Goal: Task Accomplishment & Management: Manage account settings

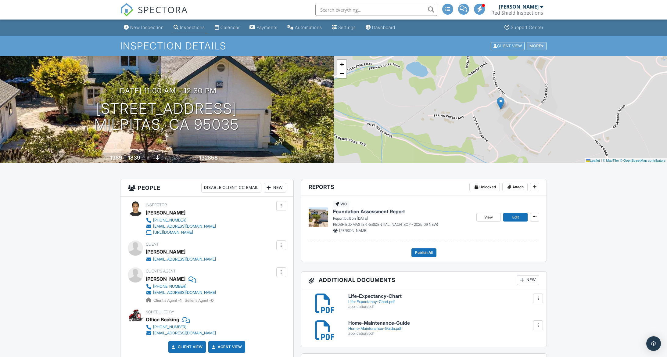
click at [536, 45] on div "More" at bounding box center [537, 46] width 20 height 8
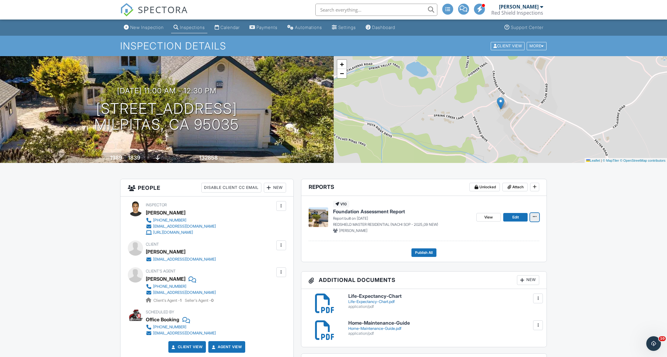
click at [536, 217] on icon at bounding box center [535, 216] width 4 height 4
click at [515, 218] on span "Edit" at bounding box center [515, 217] width 6 height 6
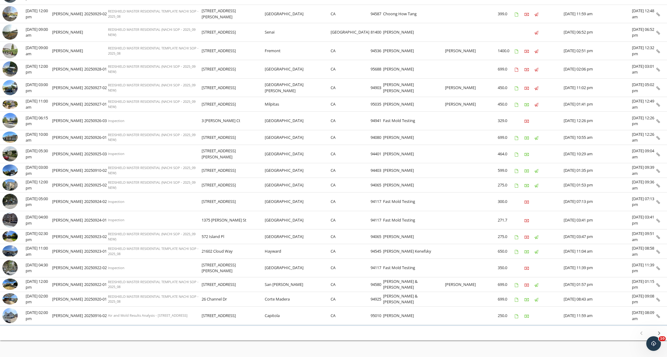
scroll to position [213, 0]
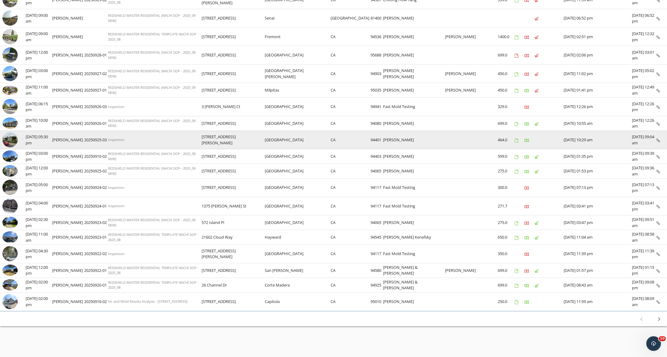
click at [10, 138] on img at bounding box center [9, 139] width 15 height 15
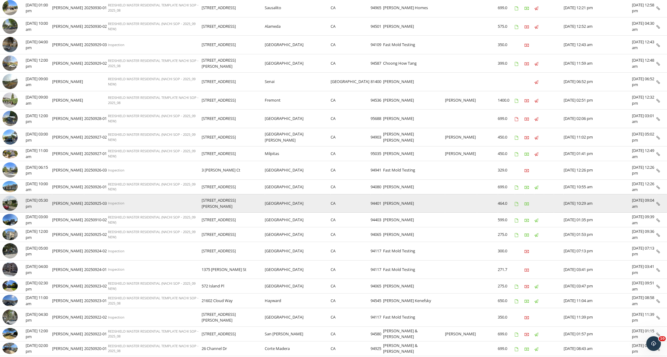
scroll to position [99, 0]
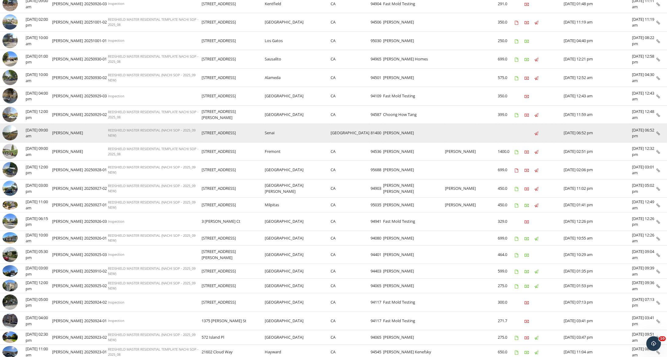
click at [45, 135] on td "09/29/2025 09:00 am" at bounding box center [39, 133] width 27 height 19
click at [13, 133] on img at bounding box center [9, 132] width 15 height 15
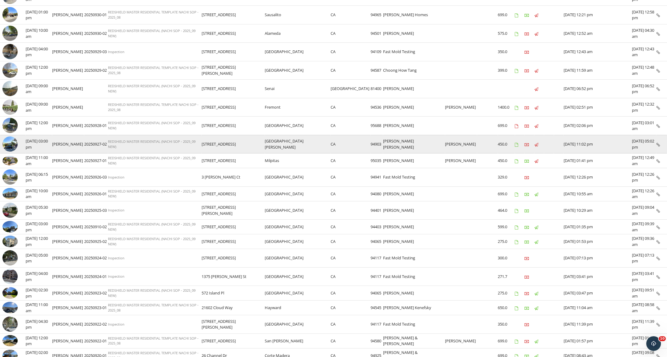
scroll to position [213, 0]
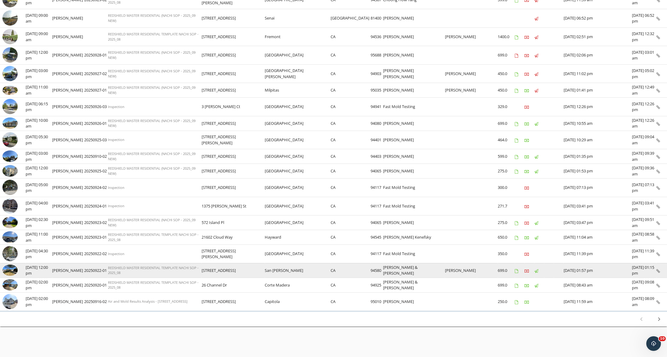
click at [14, 272] on img at bounding box center [9, 270] width 15 height 12
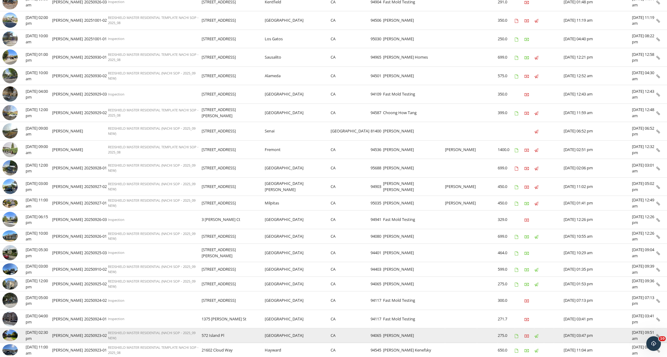
scroll to position [98, 0]
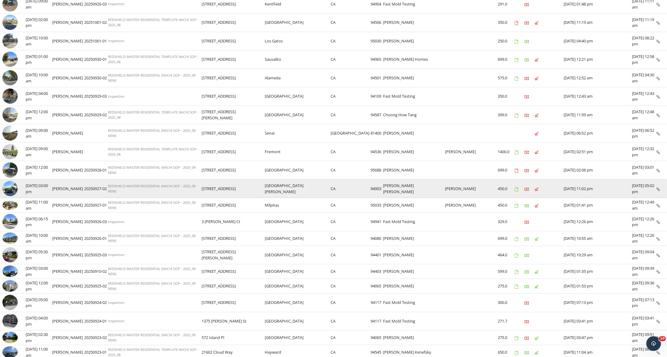
click at [11, 188] on img at bounding box center [9, 188] width 15 height 15
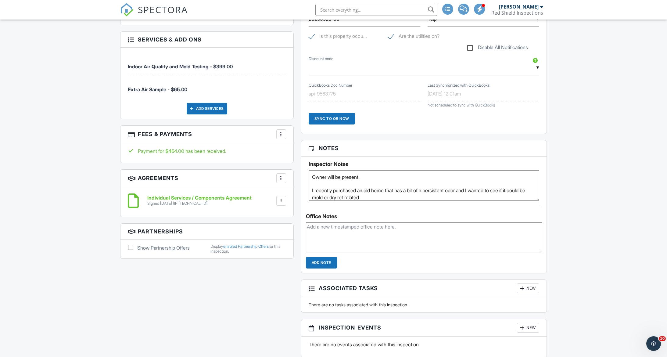
scroll to position [318, 0]
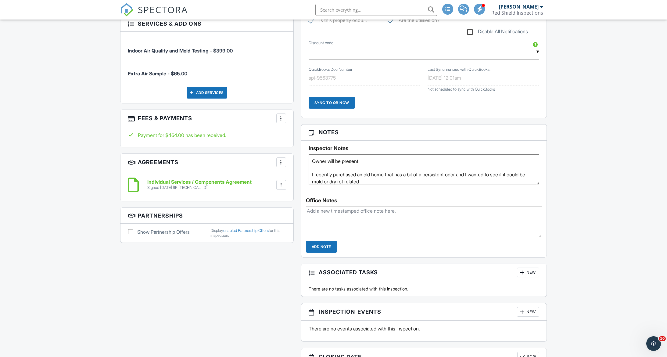
click at [280, 120] on div at bounding box center [281, 118] width 6 height 6
click at [296, 168] on li "View Invoice" at bounding box center [312, 167] width 64 height 15
click at [264, 190] on div "Individual Services / Components Agreement Signed 09/25/2025 (IP 64.31.3.254) F…" at bounding box center [207, 185] width 158 height 18
click at [280, 185] on div at bounding box center [281, 185] width 6 height 6
click at [269, 231] on li "Download" at bounding box center [265, 232] width 35 height 15
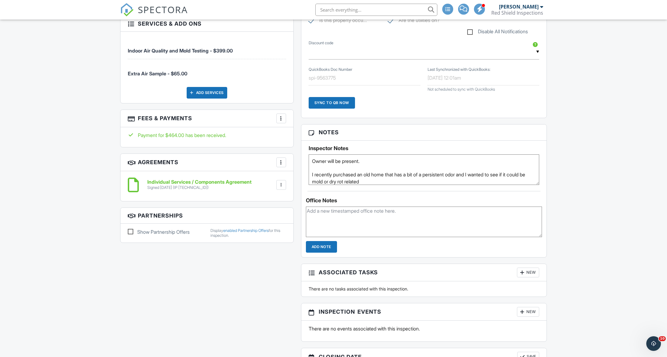
click at [50, 221] on div "New Inspection Inspections Calendar Payments Automations Settings Dashboard Sup…" at bounding box center [333, 242] width 667 height 1082
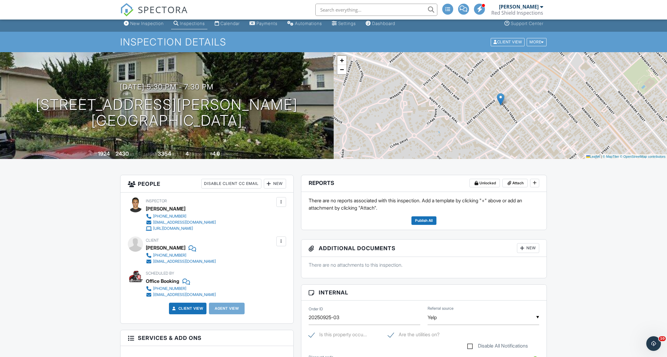
scroll to position [5, 0]
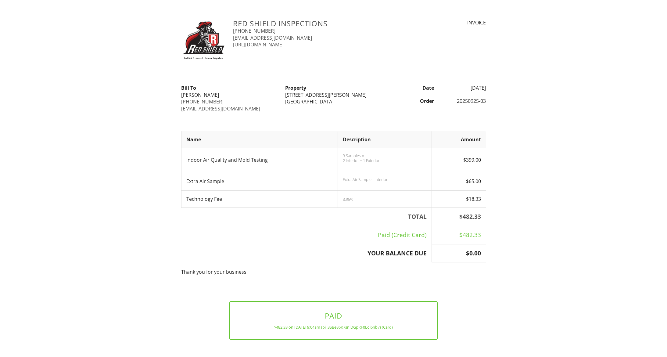
scroll to position [24, 0]
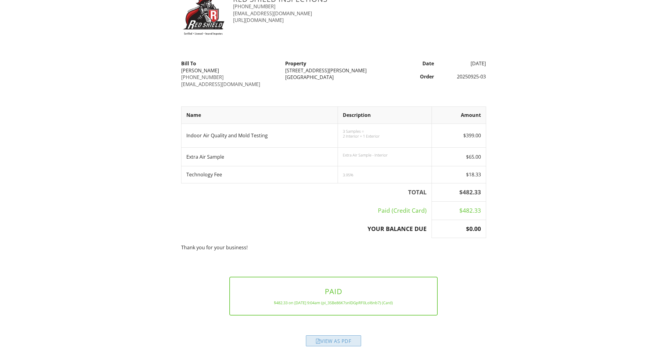
click at [349, 339] on div "View as PDF" at bounding box center [333, 340] width 55 height 11
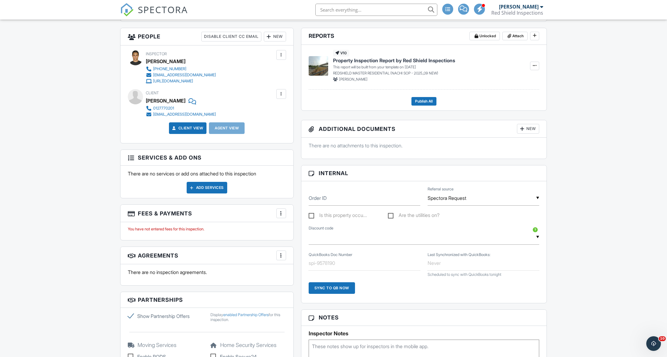
scroll to position [161, 0]
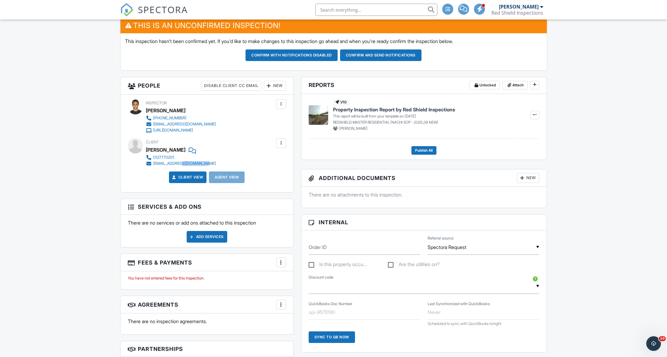
drag, startPoint x: 213, startPoint y: 164, endPoint x: 182, endPoint y: 164, distance: 30.8
click at [182, 164] on div "Client [PERSON_NAME] 0127770201 [EMAIL_ADDRESS][DOMAIN_NAME]" at bounding box center [195, 152] width 99 height 28
click at [54, 146] on div "New Inspection Inspections Calendar Payments Automations Settings Dashboard Sup…" at bounding box center [333, 346] width 667 height 977
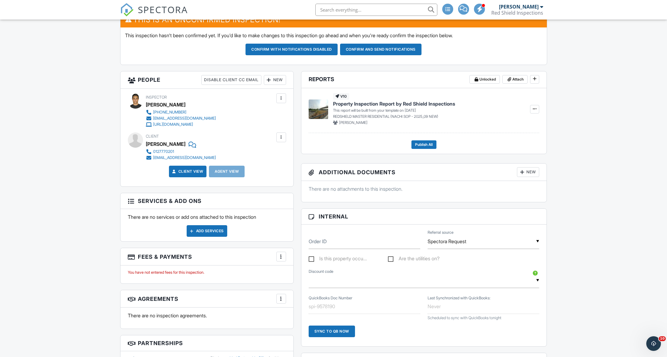
scroll to position [0, 0]
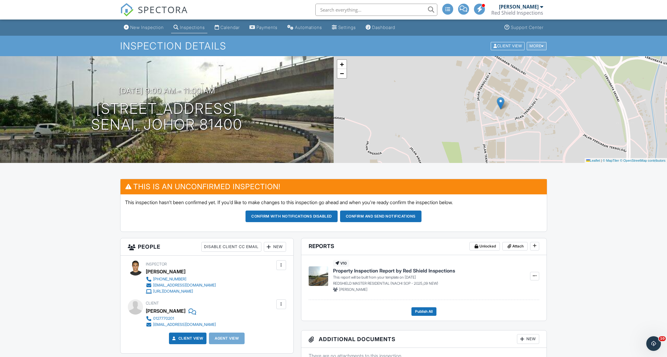
click at [534, 44] on div "More" at bounding box center [537, 46] width 20 height 8
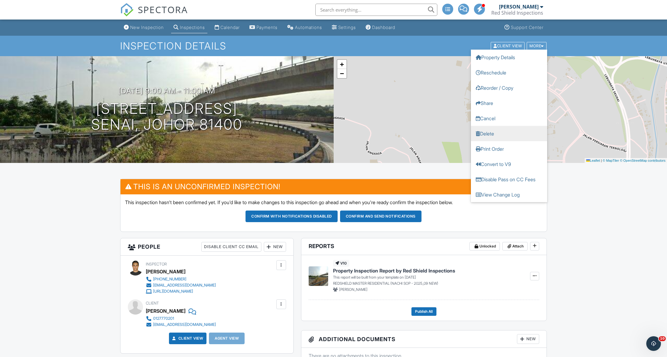
click at [505, 135] on link "Delete" at bounding box center [509, 133] width 76 height 15
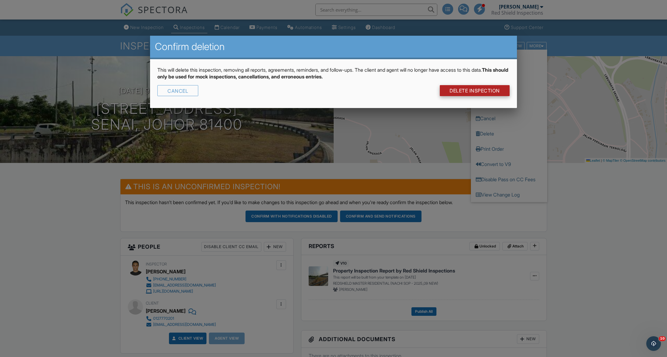
click at [469, 93] on link "DELETE Inspection" at bounding box center [475, 90] width 70 height 11
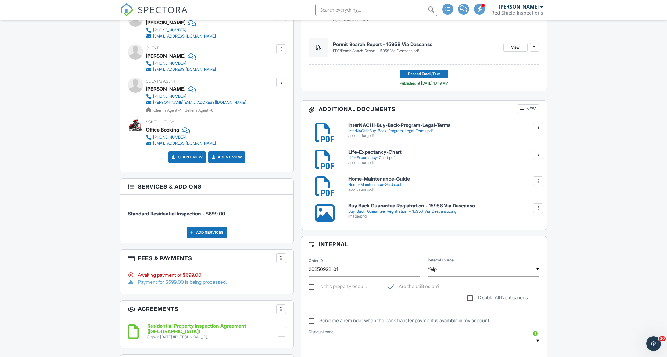
scroll to position [288, 0]
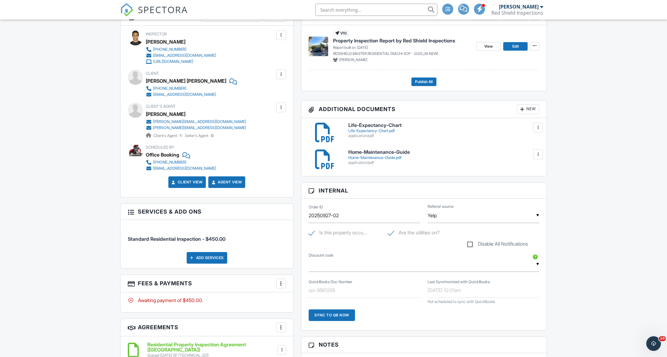
scroll to position [216, 0]
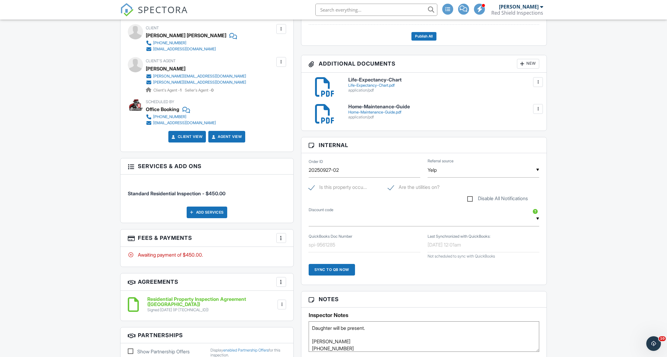
click at [282, 239] on div at bounding box center [281, 238] width 6 height 6
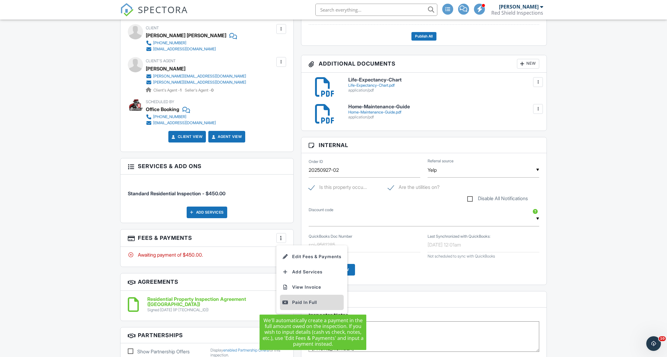
click at [300, 301] on div "Paid In Full" at bounding box center [311, 302] width 59 height 7
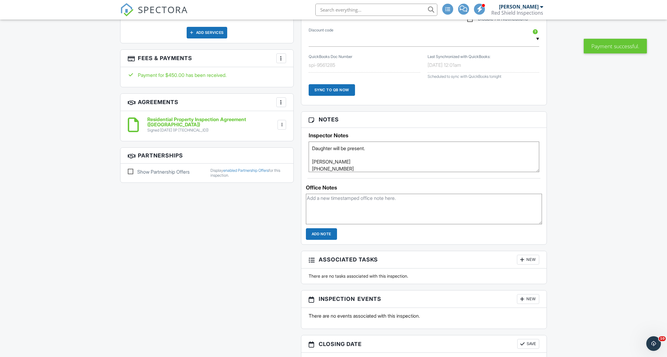
click at [322, 206] on textarea at bounding box center [424, 209] width 236 height 31
click at [358, 197] on textarea "Payment by check: 11240" at bounding box center [424, 209] width 236 height 31
click at [352, 197] on textarea "Payment by check: 1140" at bounding box center [424, 209] width 236 height 31
type textarea "Payment by check: [PERSON_NAME] Fargo Bank check No. 1140"
click at [320, 242] on div "Notes Inspector Notes Daughter will be present. Daniela Alvarado 628-292-5894 O…" at bounding box center [424, 177] width 246 height 133
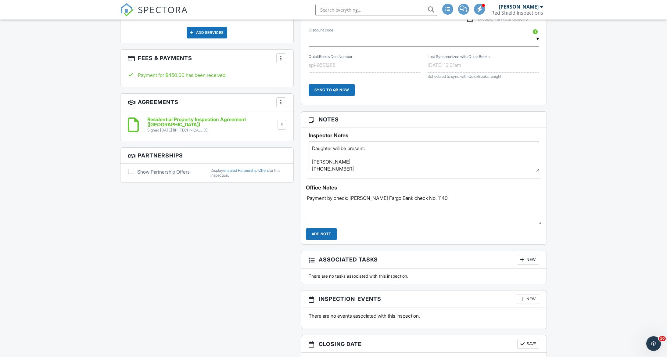
click at [323, 234] on input "Add Note" at bounding box center [321, 234] width 31 height 12
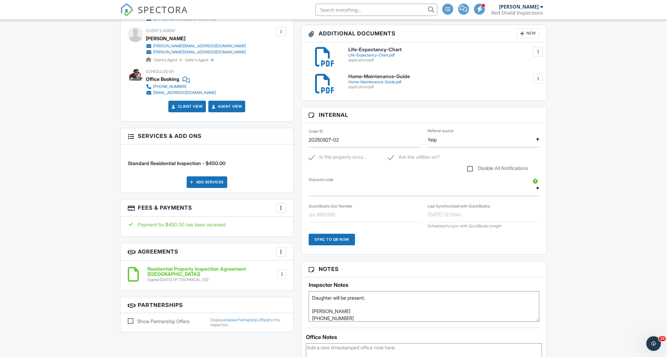
scroll to position [255, 0]
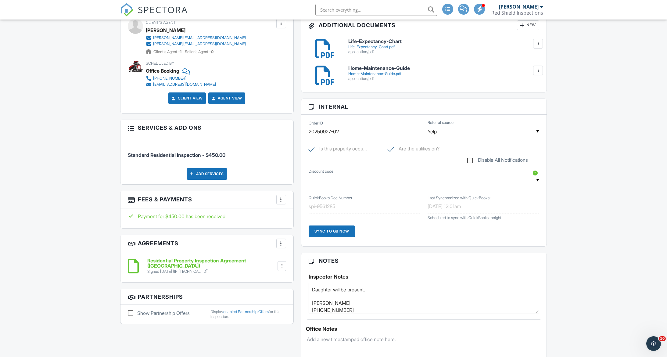
click at [84, 131] on div "New Inspection Inspections Calendar Payments Automations Settings Dashboard Sup…" at bounding box center [333, 353] width 667 height 1177
click at [131, 192] on h3 "Fees & Payments More Edit Fees & Payments Add Services View Invoice" at bounding box center [206, 199] width 173 height 17
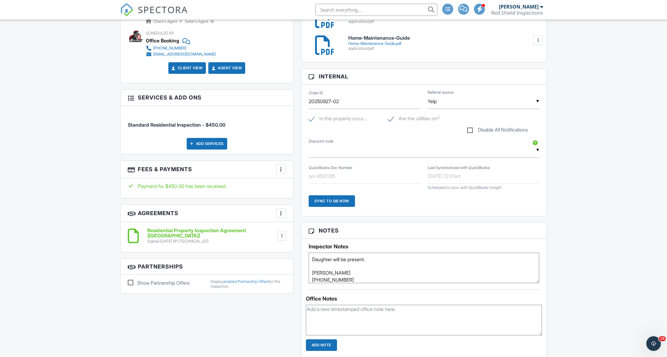
scroll to position [357, 0]
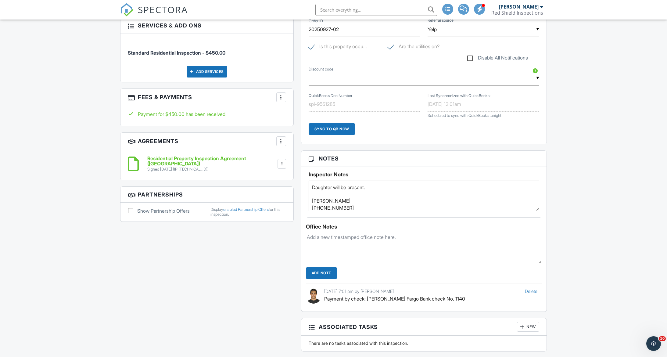
click at [279, 98] on div at bounding box center [281, 97] width 6 height 6
click at [301, 146] on li "View Invoice" at bounding box center [312, 146] width 64 height 15
click at [283, 163] on div at bounding box center [282, 164] width 6 height 6
click at [271, 212] on li "Download" at bounding box center [265, 210] width 35 height 15
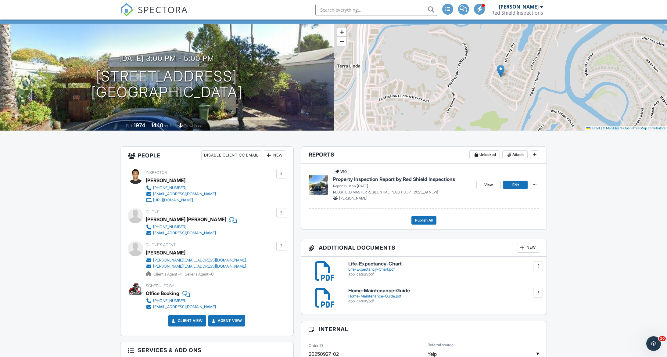
scroll to position [0, 0]
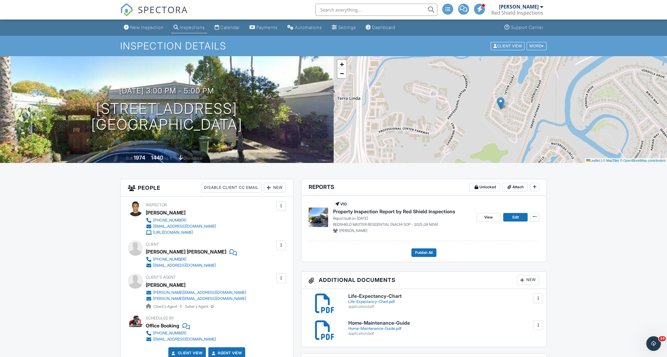
click at [196, 23] on link "Inspections" at bounding box center [189, 27] width 36 height 11
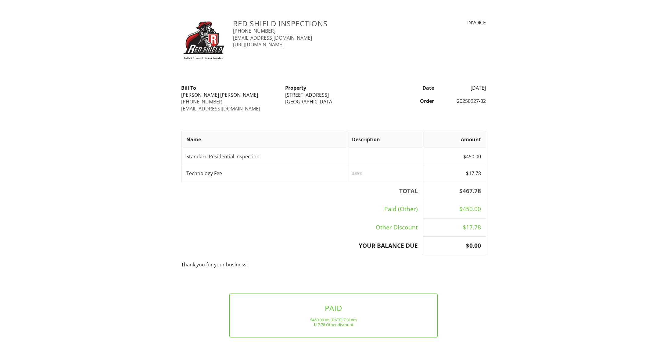
scroll to position [22, 0]
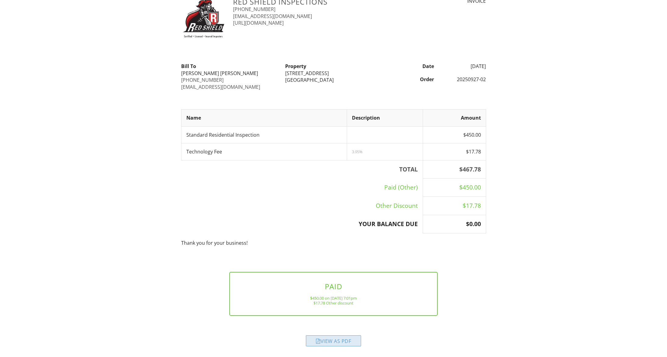
click at [340, 341] on div "View as PDF" at bounding box center [333, 340] width 55 height 11
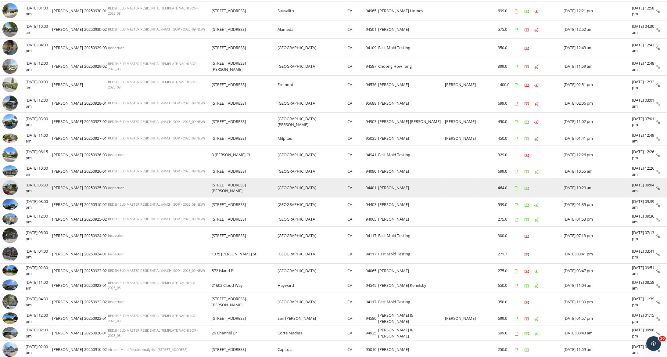
scroll to position [149, 0]
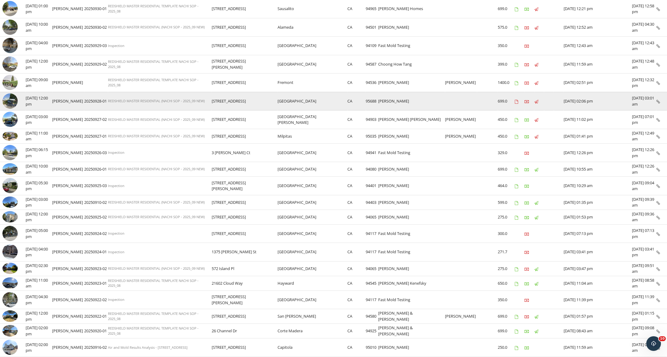
click at [413, 99] on td "[PERSON_NAME]" at bounding box center [411, 101] width 67 height 19
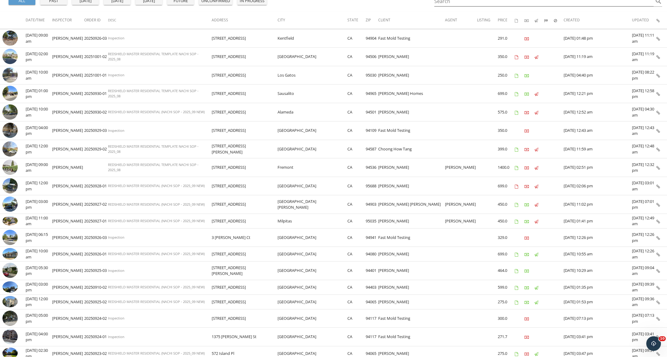
scroll to position [70, 0]
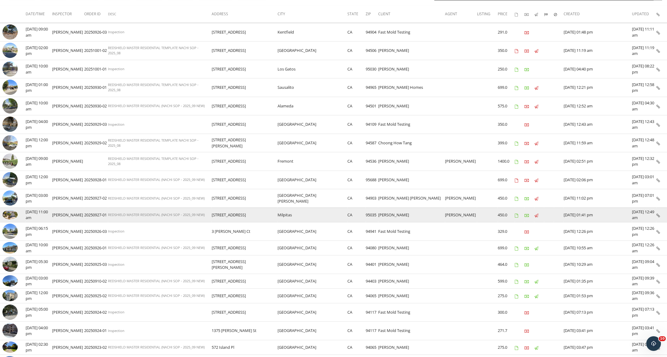
drag, startPoint x: 272, startPoint y: 215, endPoint x: 231, endPoint y: 215, distance: 41.5
click at [231, 215] on tr "check_box_outline_blank 09/27/2025 11:00 am James M. Rojas 20250927-01 REDSHIEL…" at bounding box center [333, 214] width 667 height 15
copy tr "3415 Spring Creek Ln"
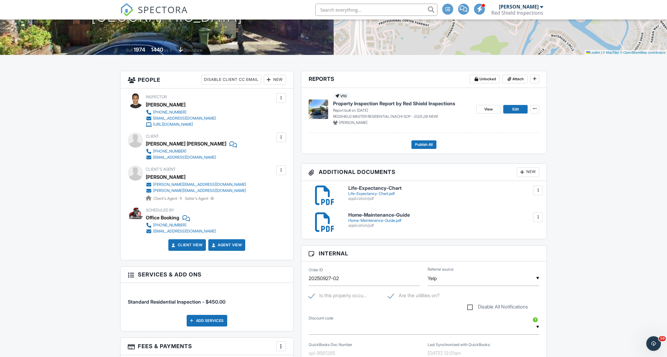
scroll to position [94, 0]
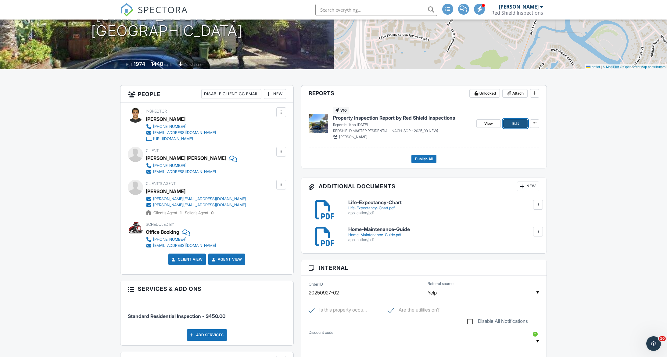
click at [516, 124] on span "Edit" at bounding box center [515, 123] width 6 height 6
